Goal: Task Accomplishment & Management: Use online tool/utility

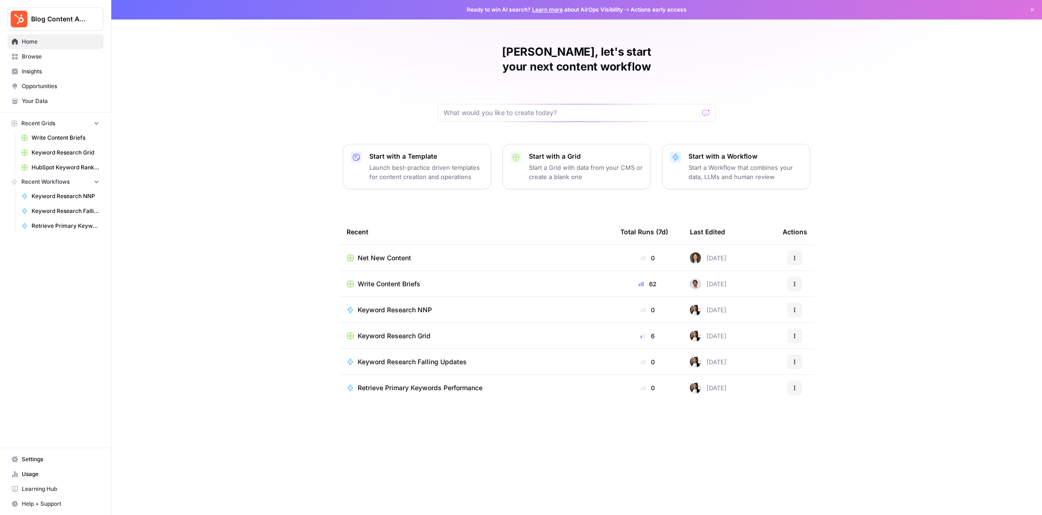
click at [444, 279] on div "Write Content Briefs" at bounding box center [476, 283] width 259 height 9
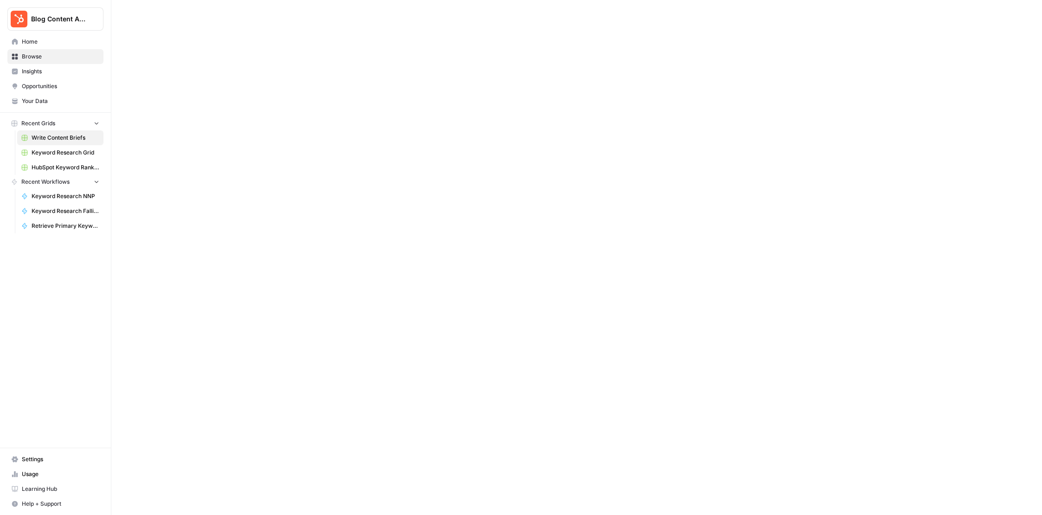
click at [444, 271] on div at bounding box center [576, 257] width 931 height 515
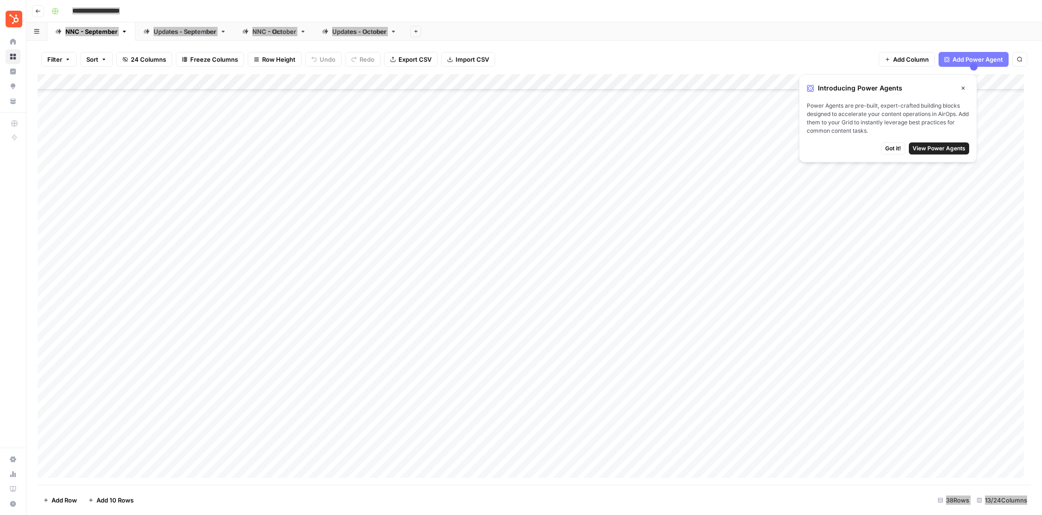
scroll to position [226, 0]
click at [269, 32] on div "NNC - October" at bounding box center [274, 31] width 44 height 9
click at [338, 32] on div "Updates - October" at bounding box center [359, 31] width 54 height 9
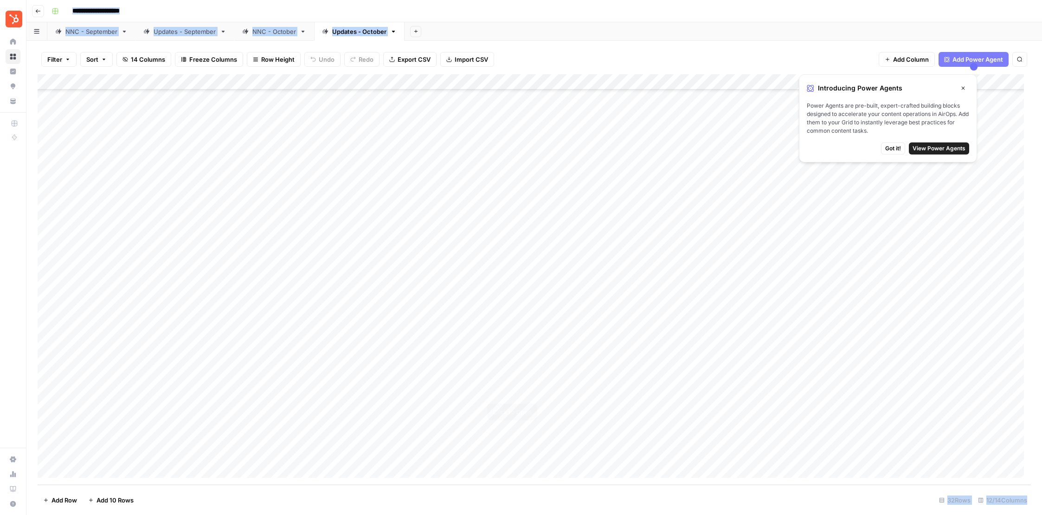
click at [530, 389] on div "Add Column" at bounding box center [534, 279] width 993 height 411
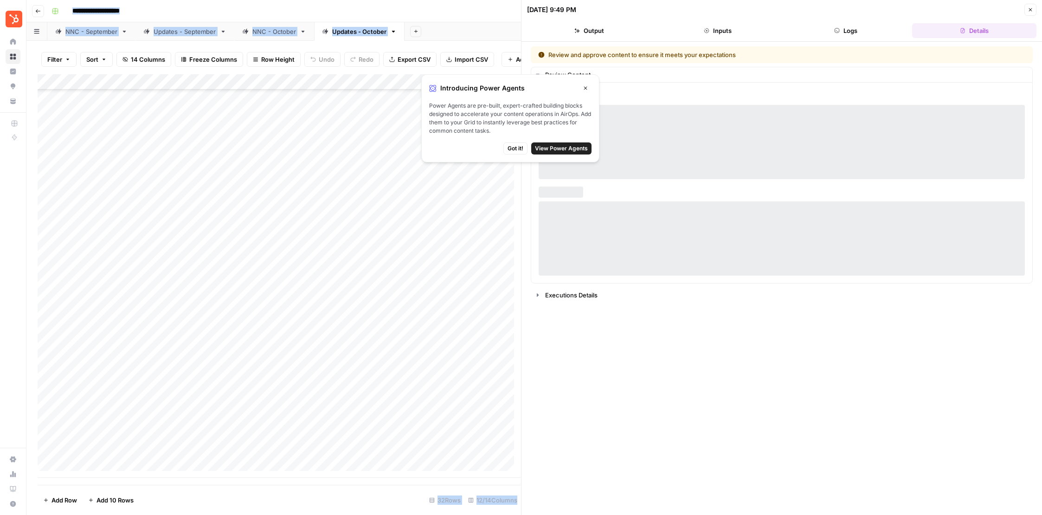
click at [585, 89] on icon "button" at bounding box center [586, 88] width 6 height 6
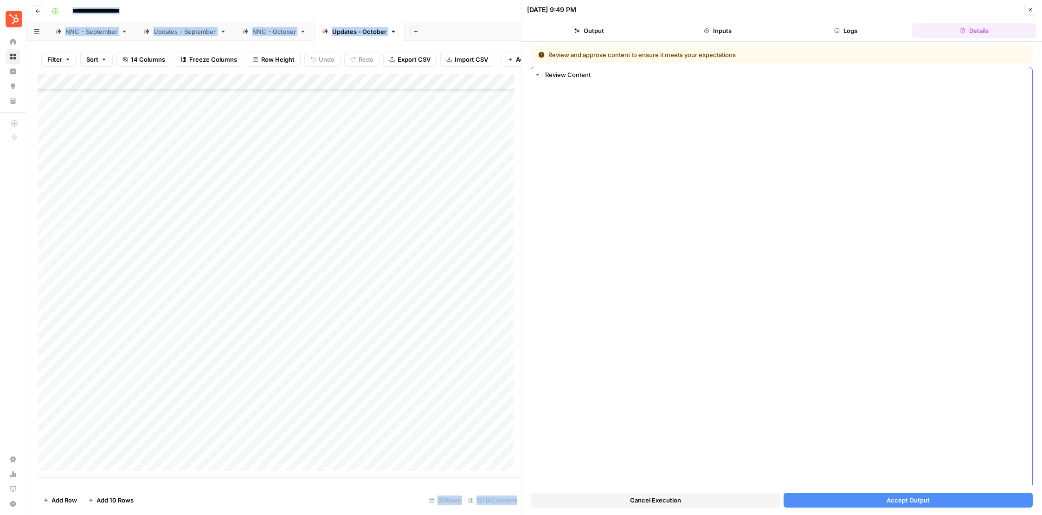
scroll to position [295, 0]
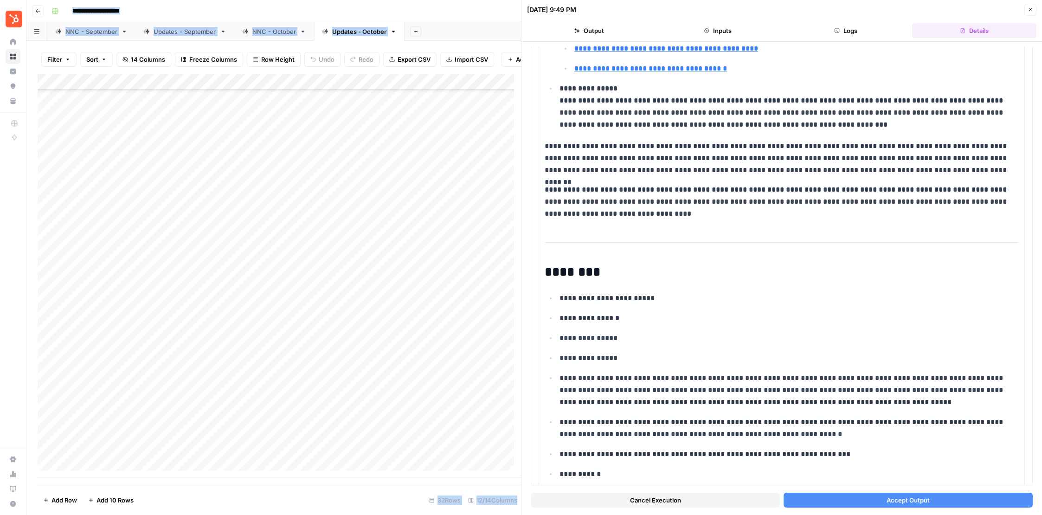
click at [900, 504] on span "Accept Output" at bounding box center [908, 499] width 43 height 9
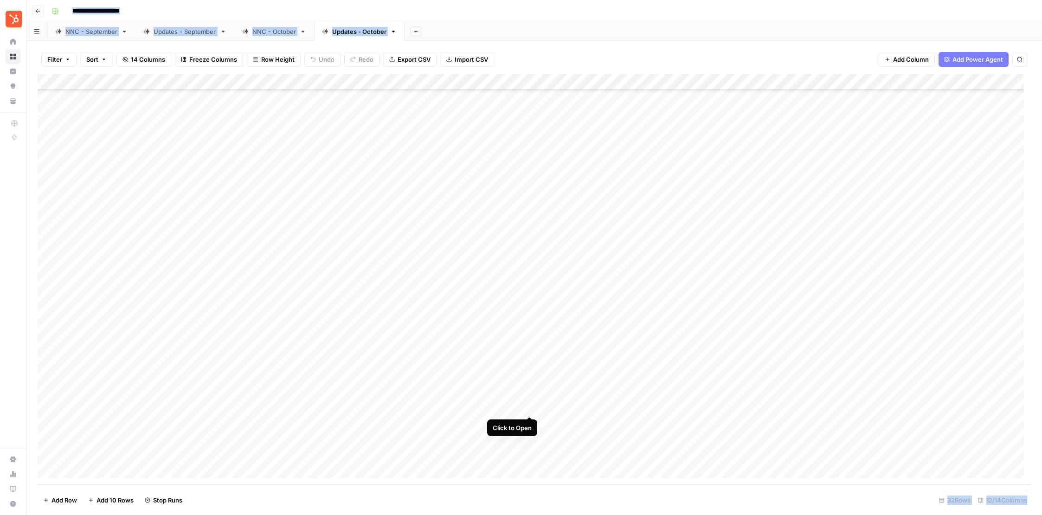
click at [528, 407] on div "Add Column" at bounding box center [534, 279] width 993 height 411
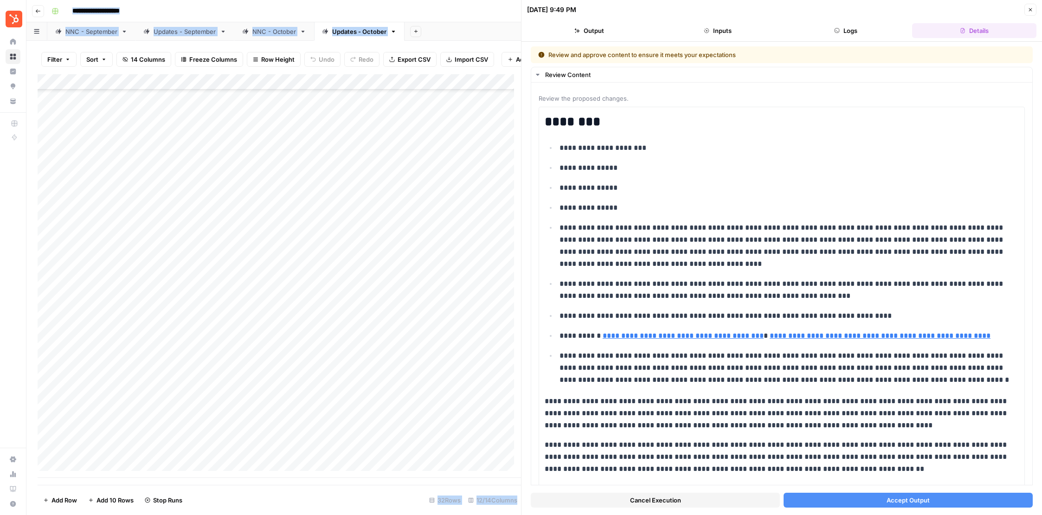
click at [849, 495] on button "Accept Output" at bounding box center [908, 500] width 249 height 15
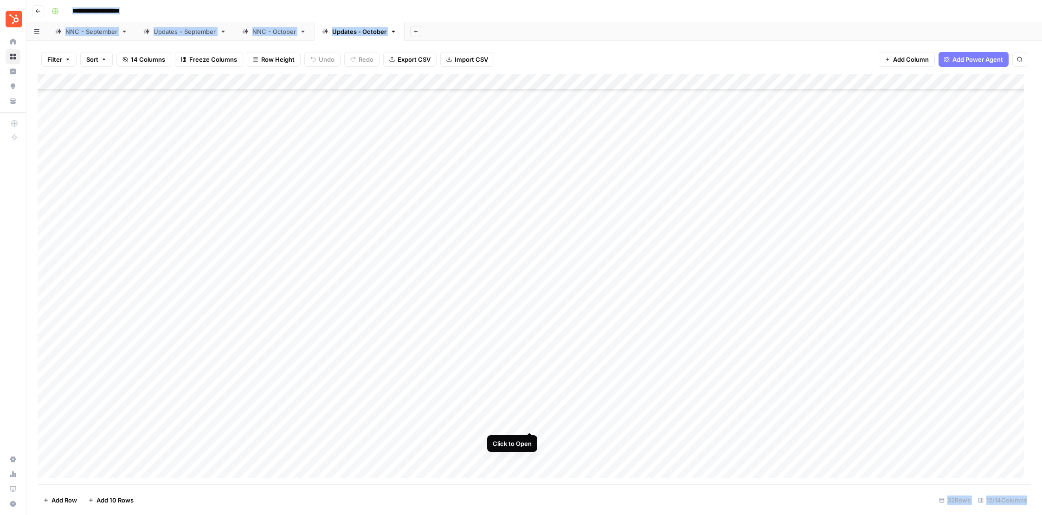
click at [531, 422] on div "Add Column" at bounding box center [534, 279] width 993 height 411
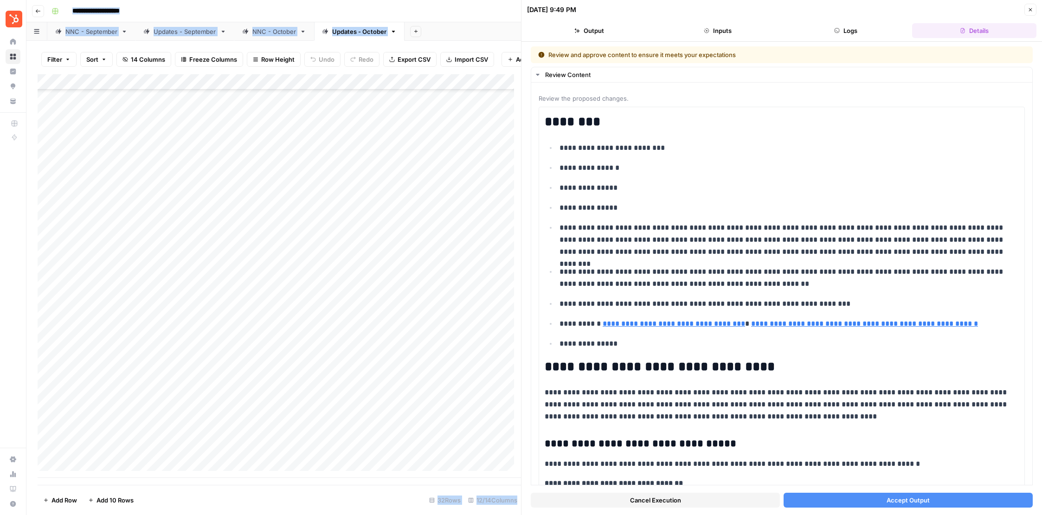
click at [925, 503] on button "Accept Output" at bounding box center [908, 500] width 249 height 15
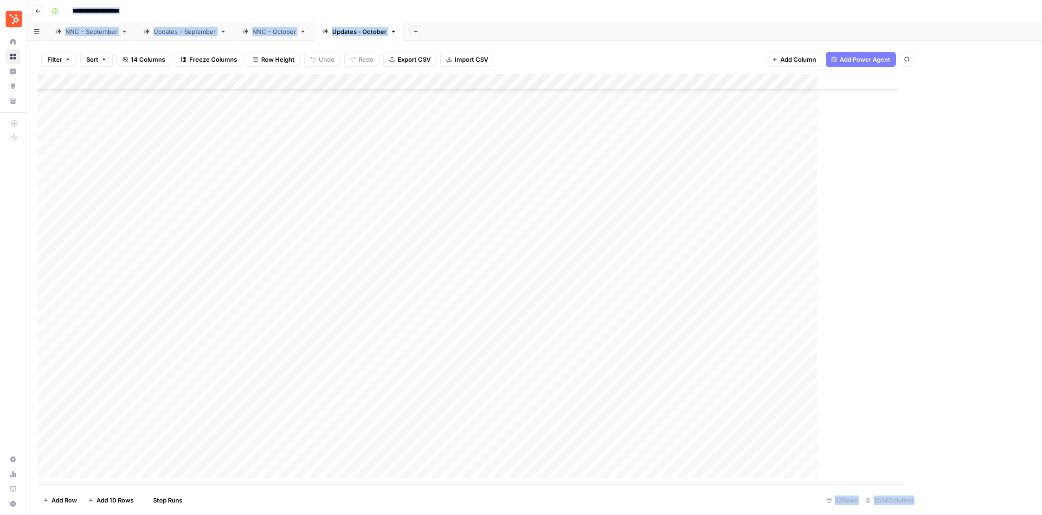
click at [476, 438] on div "Add Column" at bounding box center [471, 279] width 867 height 411
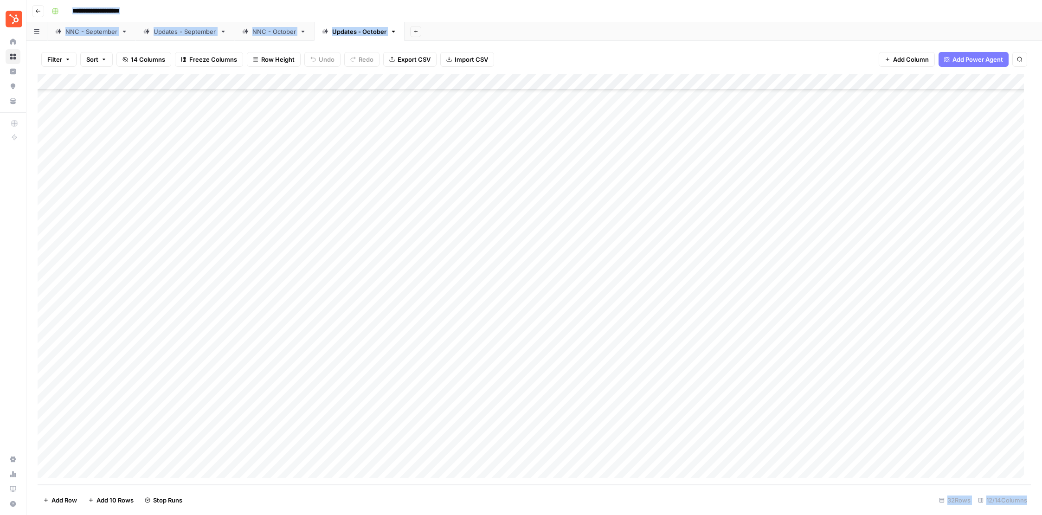
click at [533, 436] on div "Add Column" at bounding box center [534, 279] width 993 height 411
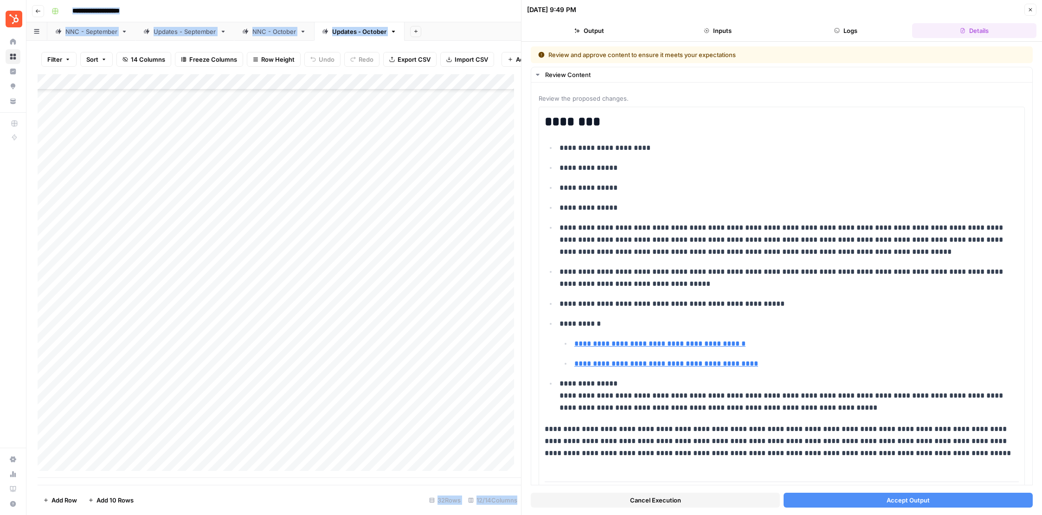
click at [935, 503] on button "Accept Output" at bounding box center [908, 500] width 249 height 15
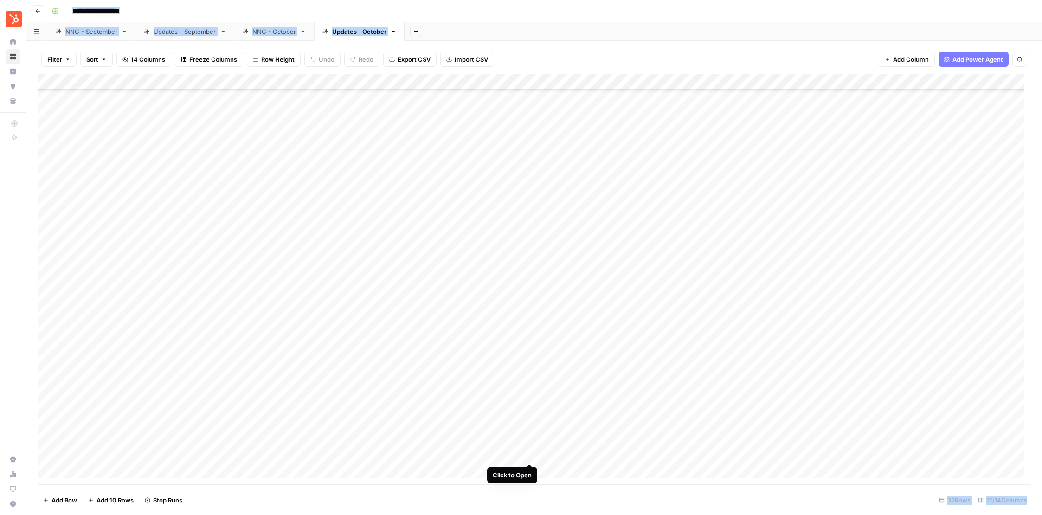
click at [525, 453] on div "Add Column" at bounding box center [534, 279] width 993 height 411
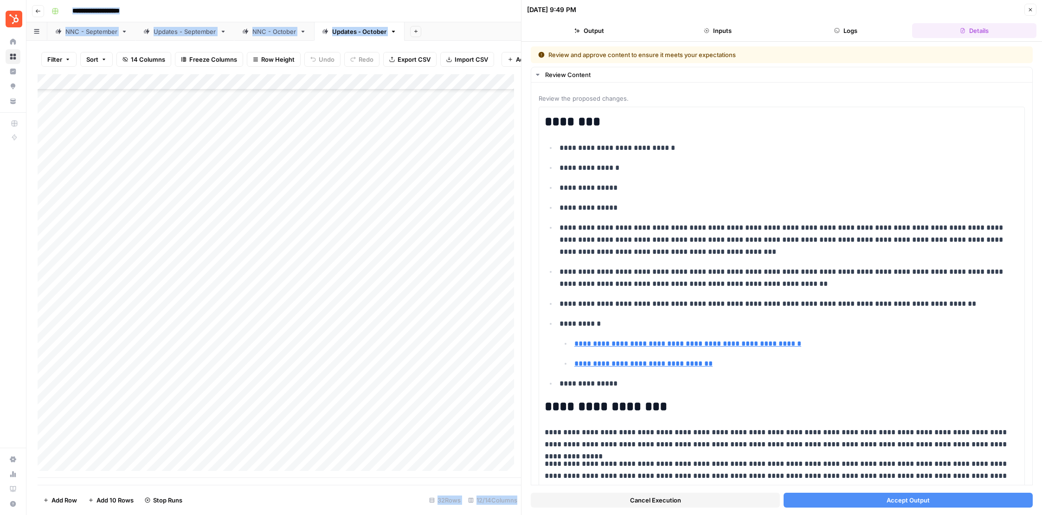
click at [913, 498] on span "Accept Output" at bounding box center [908, 499] width 43 height 9
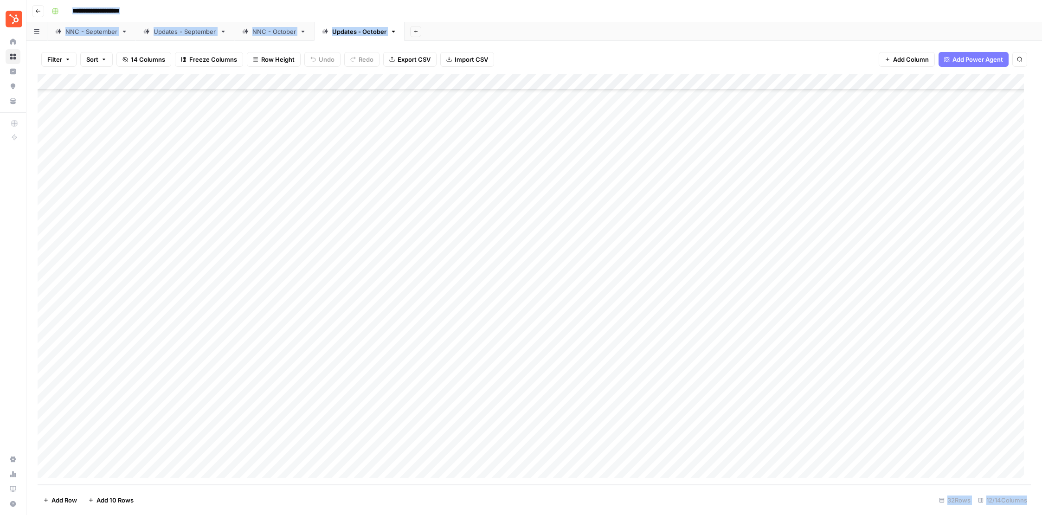
click at [269, 31] on div "NNC - October" at bounding box center [274, 31] width 44 height 9
click at [602, 218] on div "Add Column" at bounding box center [534, 279] width 993 height 411
